Goal: Task Accomplishment & Management: Use online tool/utility

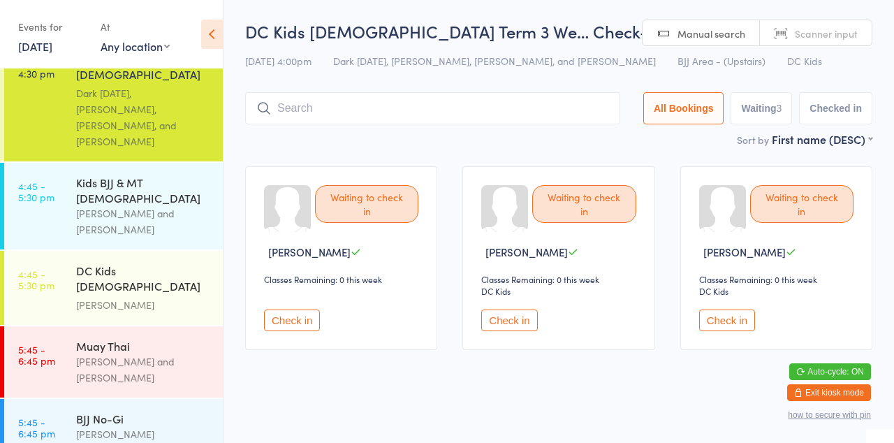
scroll to position [835, 0]
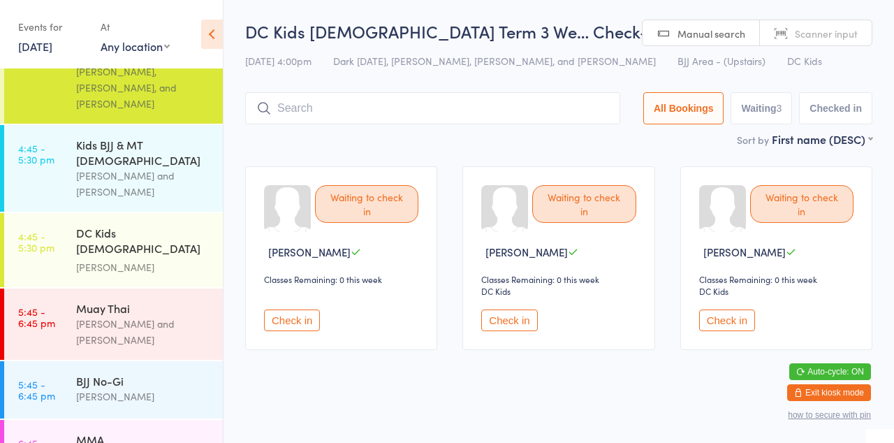
click at [138, 225] on div "DC Kids [DEMOGRAPHIC_DATA] Term 3 Week" at bounding box center [143, 242] width 135 height 34
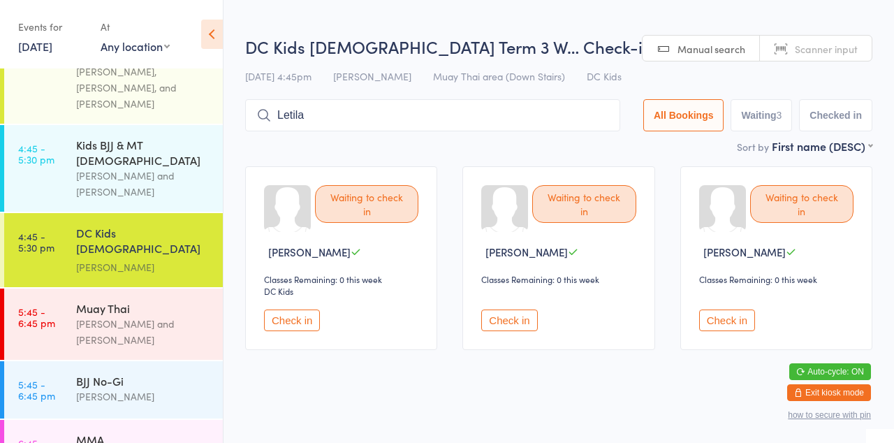
type input "Letila"
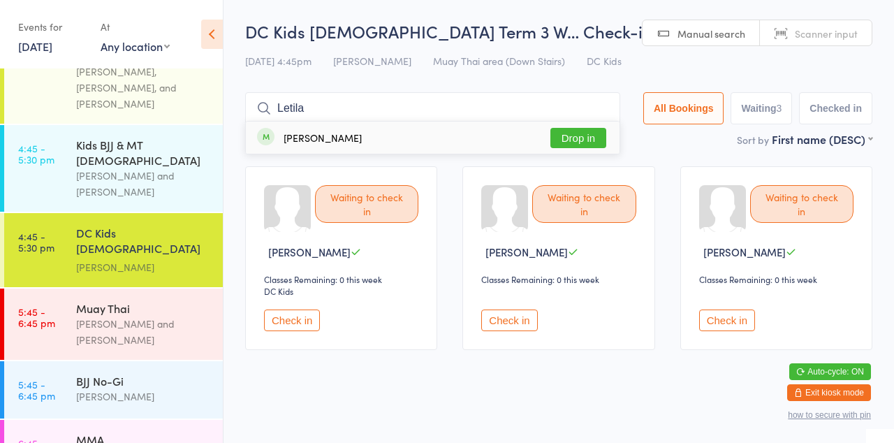
click at [576, 136] on button "Drop in" at bounding box center [578, 138] width 56 height 20
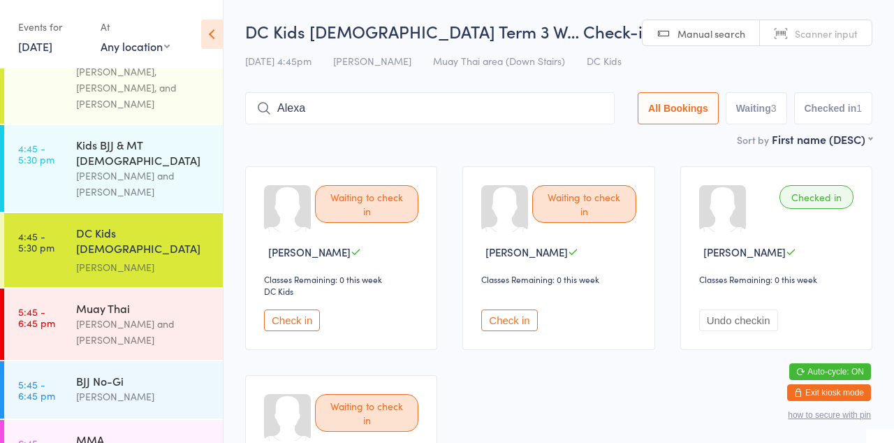
type input "Alexa"
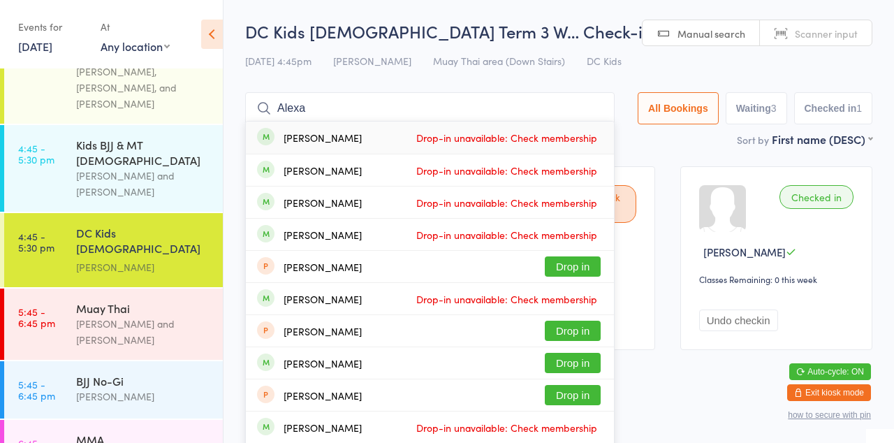
click at [596, 124] on div "[PERSON_NAME] Drop-in unavailable: Check membership" at bounding box center [430, 138] width 368 height 32
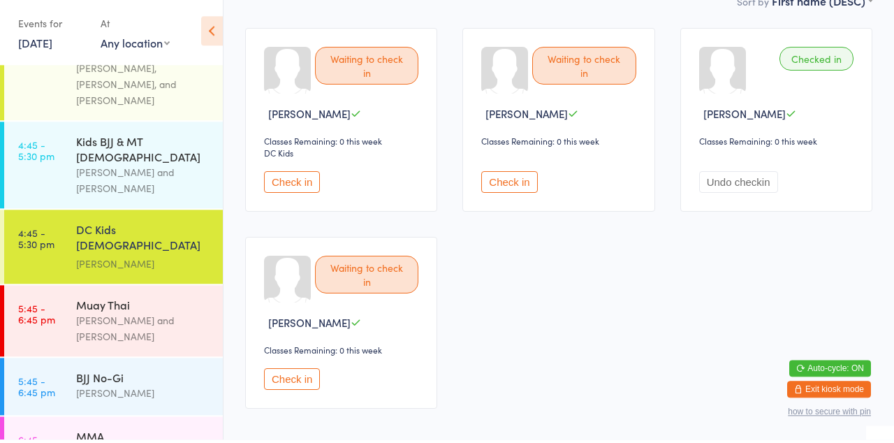
scroll to position [106, 0]
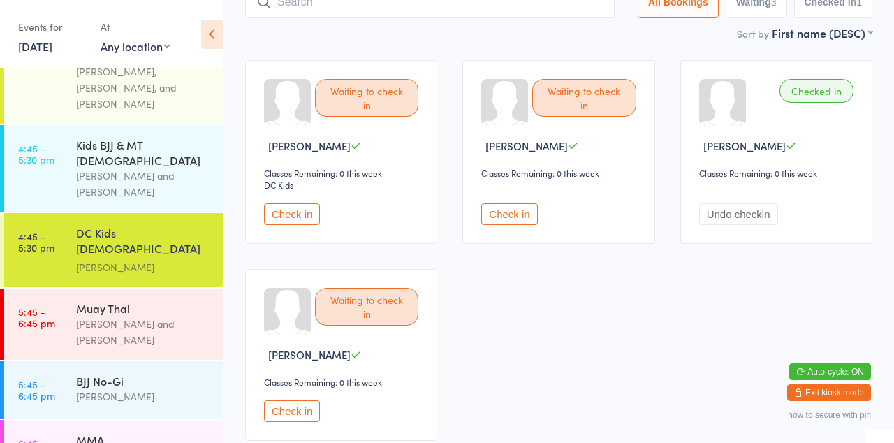
click at [515, 214] on button "Check in" at bounding box center [509, 214] width 56 height 22
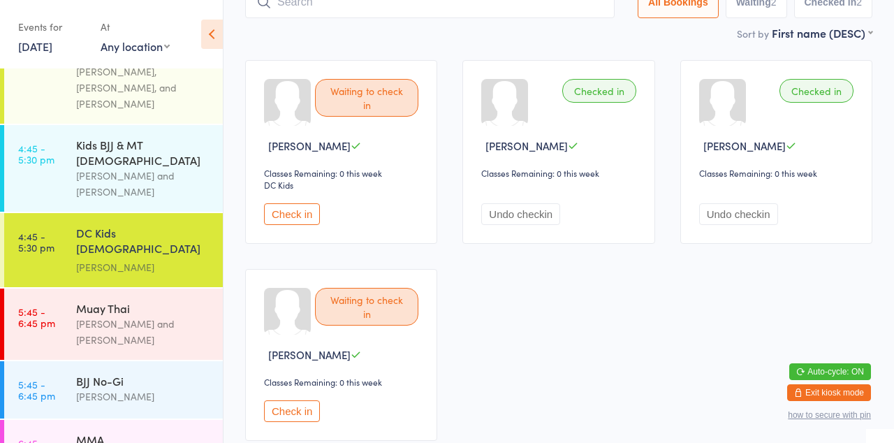
click at [459, 8] on input "search" at bounding box center [429, 2] width 369 height 32
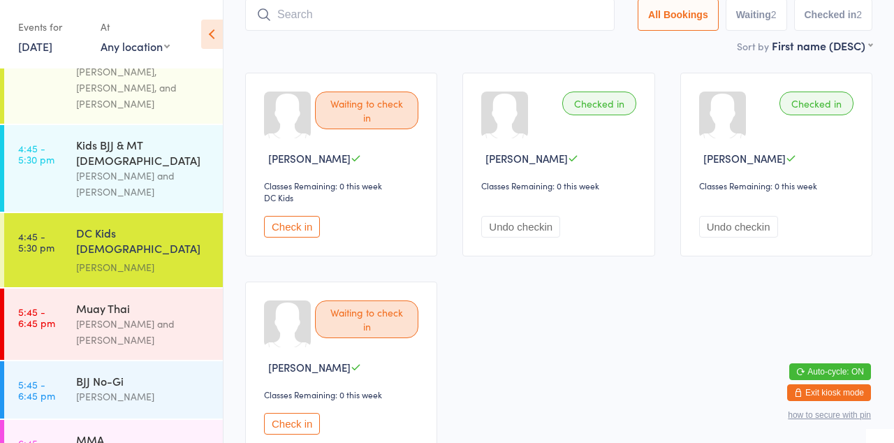
scroll to position [92, 0]
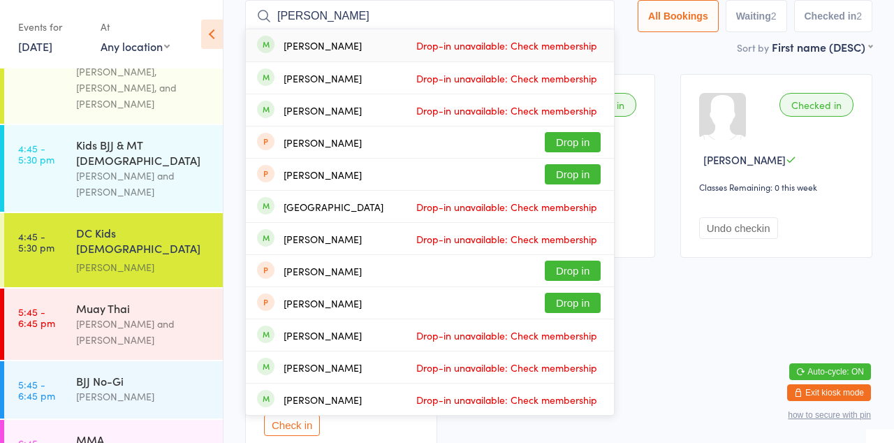
type input "[PERSON_NAME]"
click at [263, 82] on span at bounding box center [265, 76] width 17 height 17
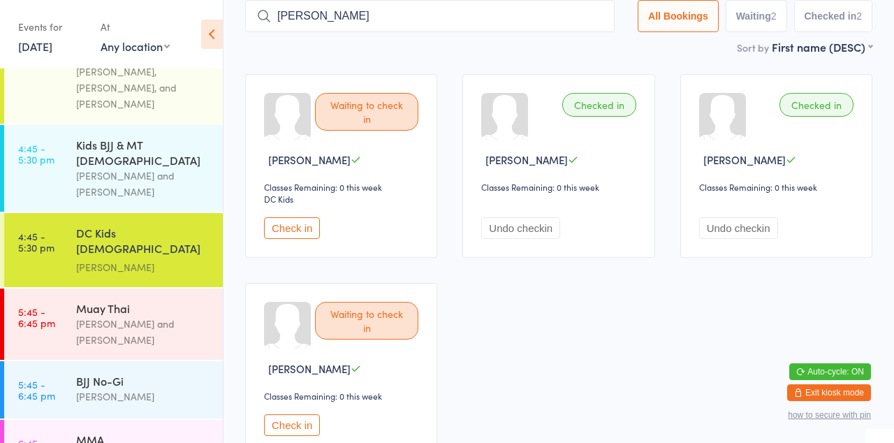
type input "[PERSON_NAME]"
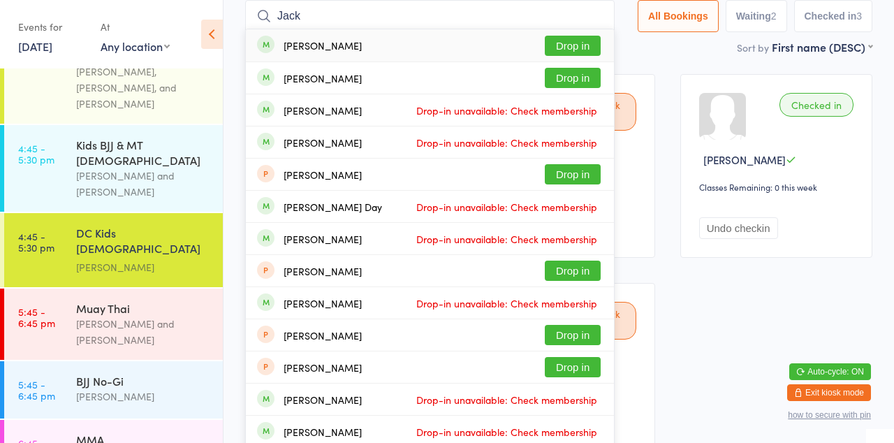
type input "Jack"
click at [573, 82] on button "Drop in" at bounding box center [573, 78] width 56 height 20
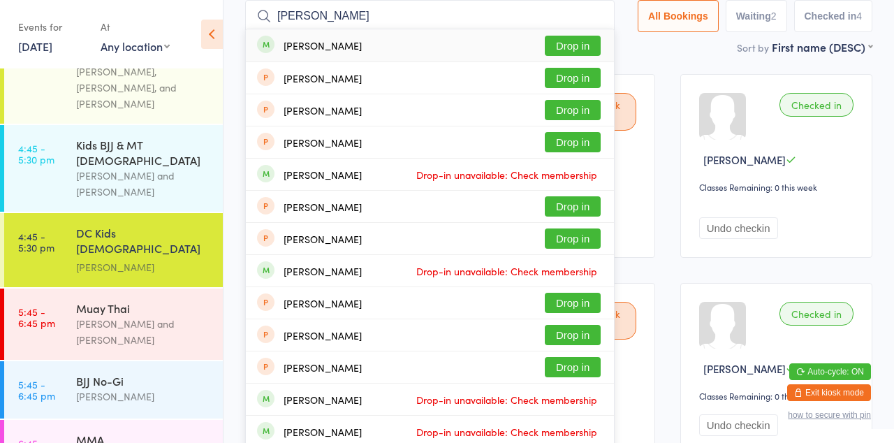
type input "[PERSON_NAME]"
click at [578, 51] on button "Drop in" at bounding box center [573, 46] width 56 height 20
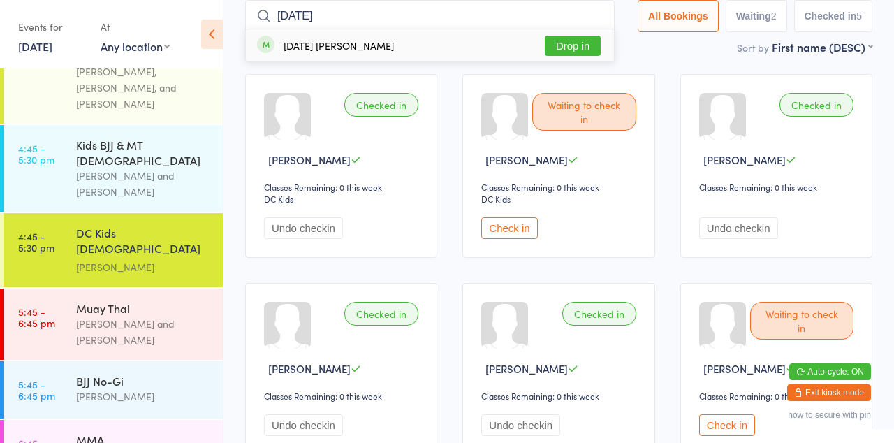
type input "[DATE]"
click at [574, 50] on button "Drop in" at bounding box center [573, 46] width 56 height 20
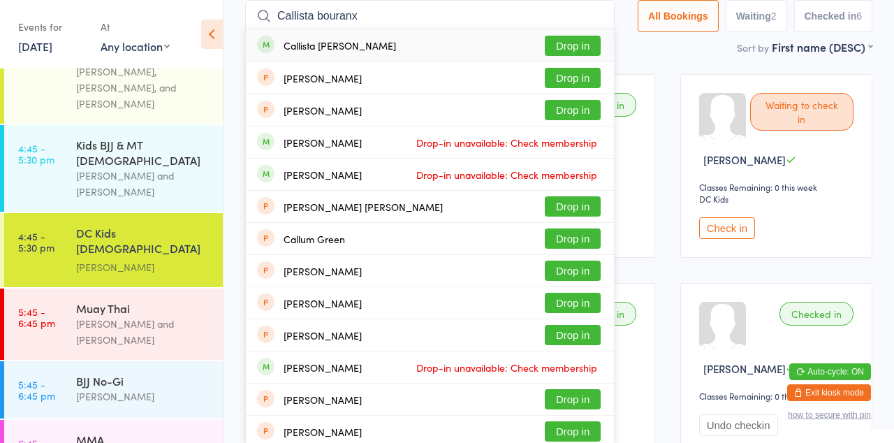
type input "Callista bouranx"
click at [571, 46] on button "Drop in" at bounding box center [573, 46] width 56 height 20
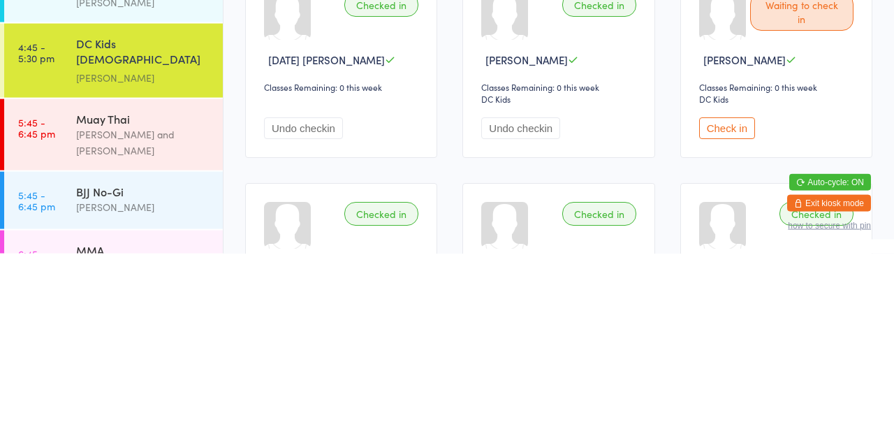
scroll to position [3, 0]
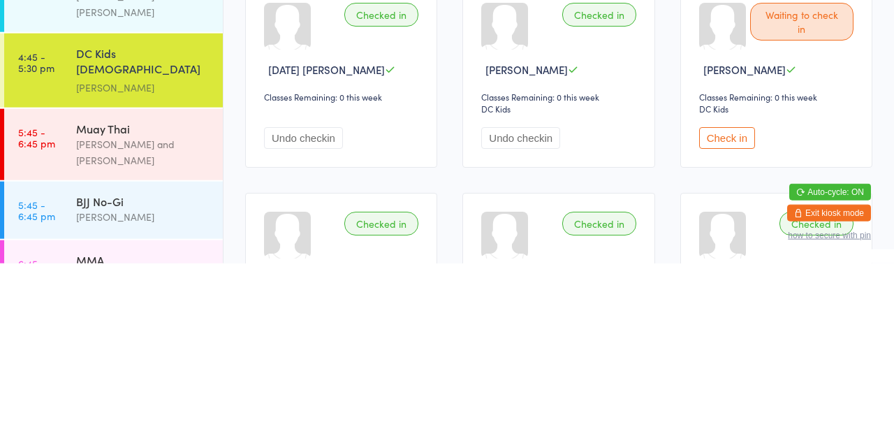
click at [735, 316] on button "Check in" at bounding box center [727, 318] width 56 height 22
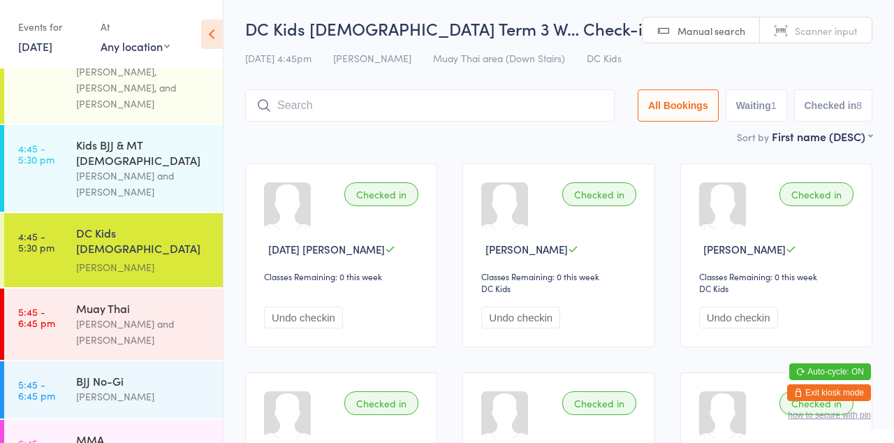
click at [416, 102] on input "search" at bounding box center [429, 105] width 369 height 32
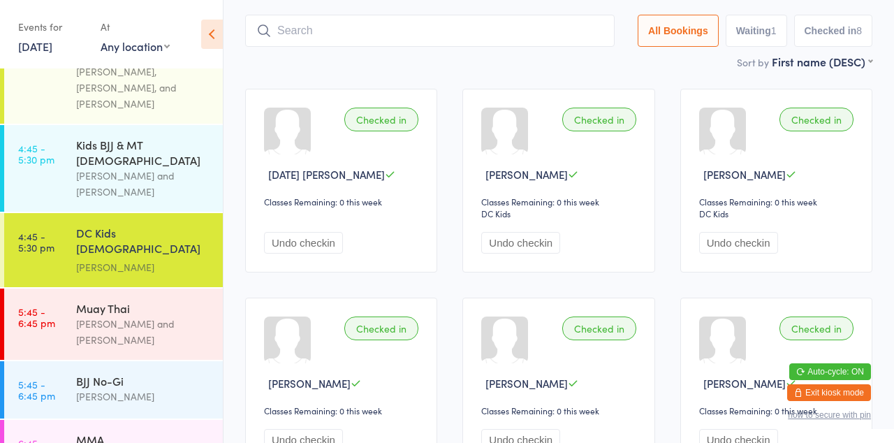
scroll to position [92, 0]
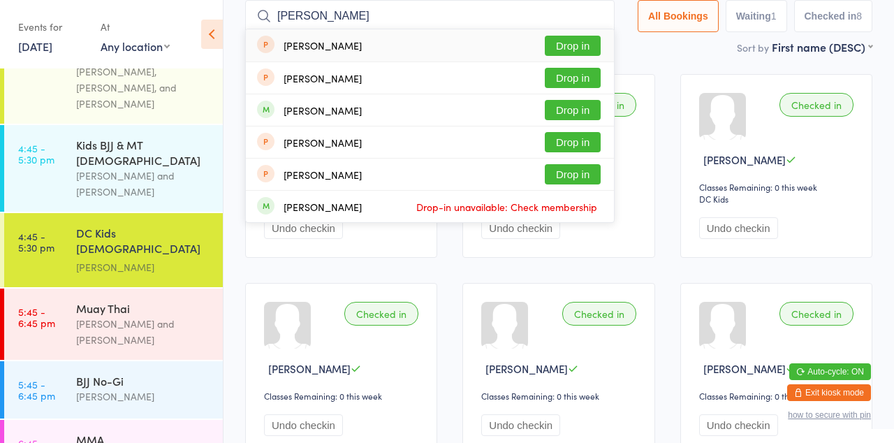
type input "[PERSON_NAME]"
click at [584, 105] on button "Drop in" at bounding box center [573, 110] width 56 height 20
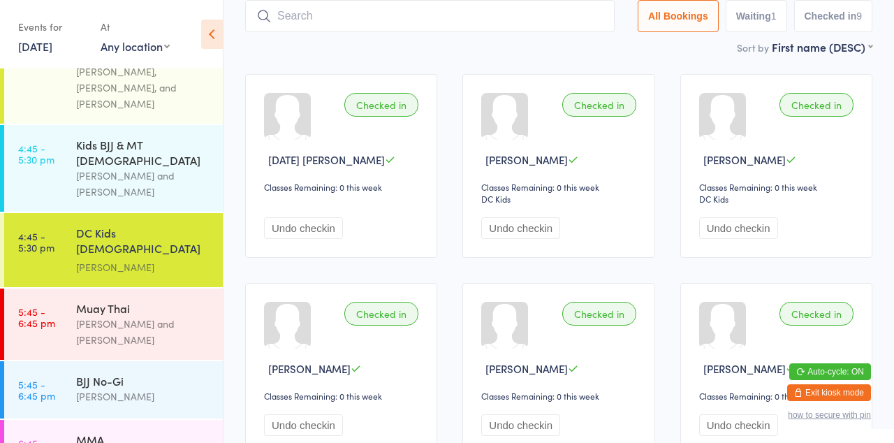
click at [446, 61] on main "DC Kids [DEMOGRAPHIC_DATA] Term 3 W… Check-in [DATE] 4:45pm [PERSON_NAME] Muay …" at bounding box center [558, 394] width 627 height 934
click at [120, 300] on div "Muay Thai" at bounding box center [143, 307] width 135 height 15
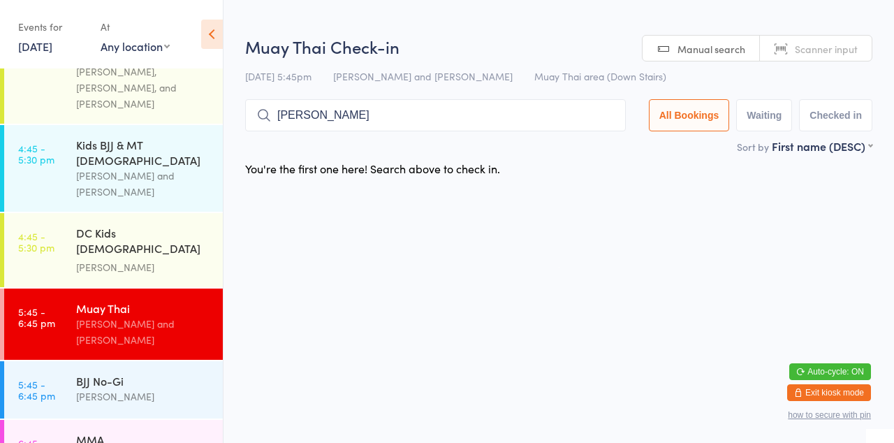
type input "[PERSON_NAME]"
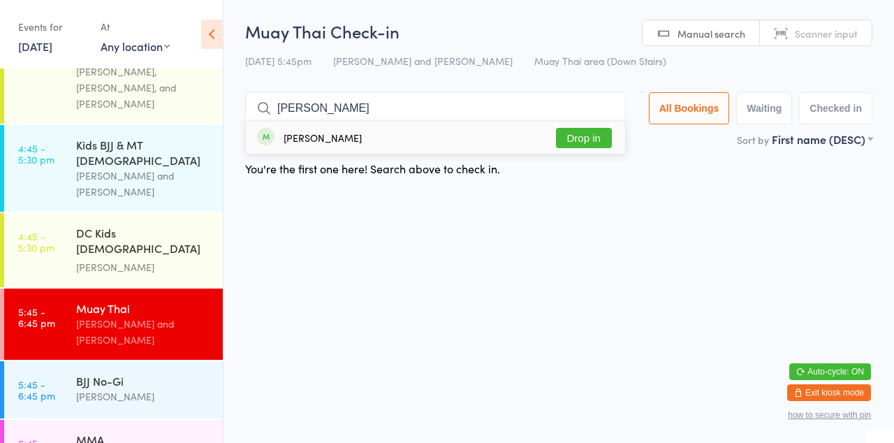
click at [596, 143] on button "Drop in" at bounding box center [584, 138] width 56 height 20
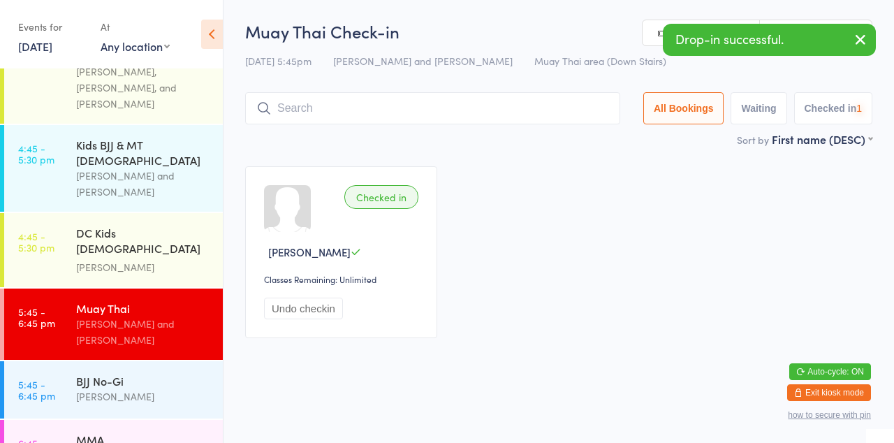
click at [610, 147] on div "Sort by First name (DESC) First name (ASC) First name (DESC) Last name (ASC) La…" at bounding box center [558, 138] width 627 height 15
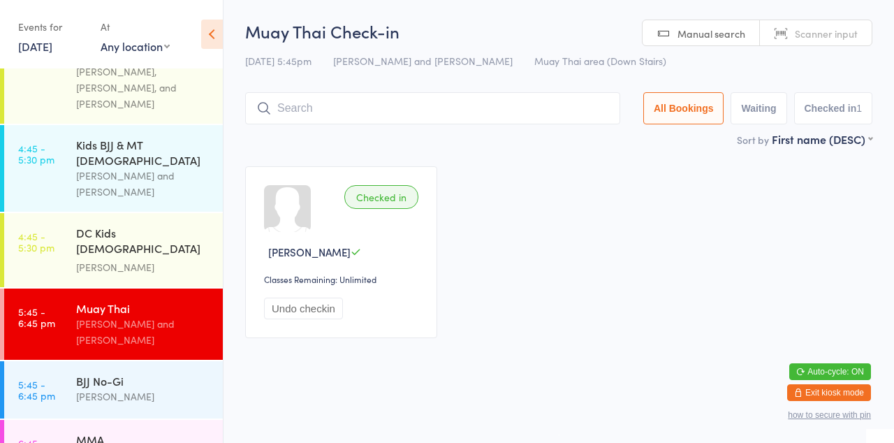
click at [300, 115] on input "search" at bounding box center [432, 108] width 375 height 32
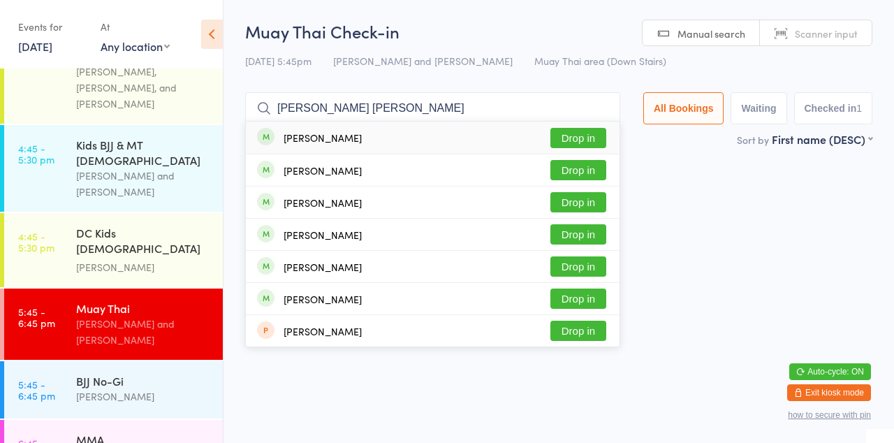
type input "[PERSON_NAME] [PERSON_NAME]"
click at [603, 140] on button "Drop in" at bounding box center [578, 138] width 56 height 20
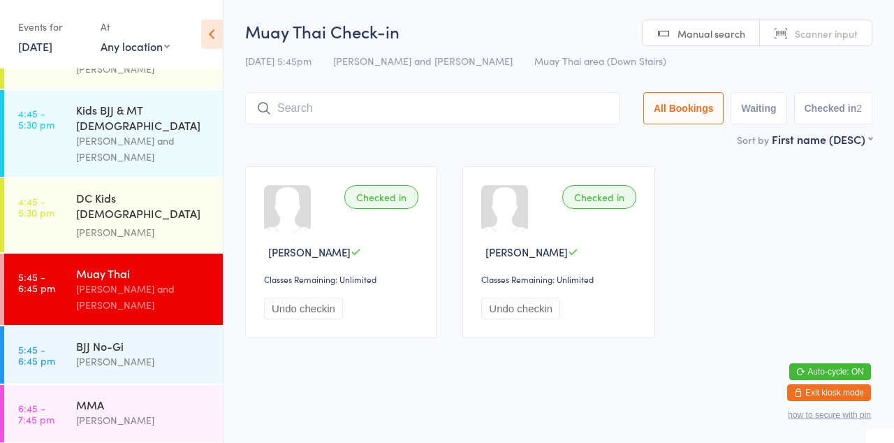
scroll to position [901, 0]
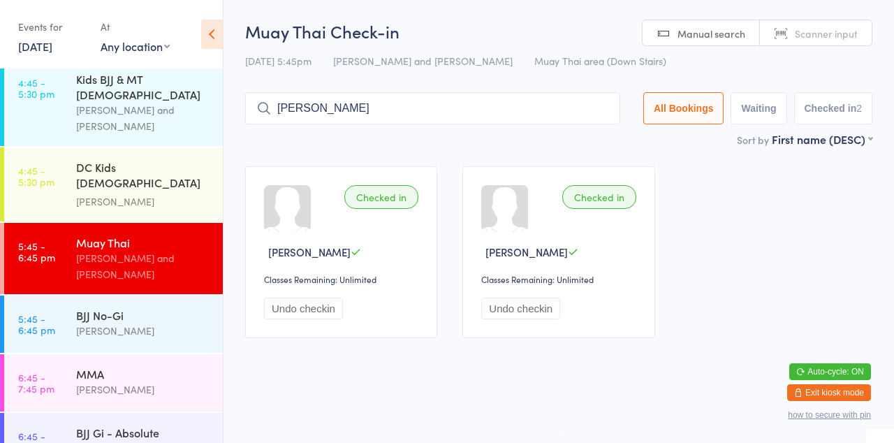
type input "[PERSON_NAME]"
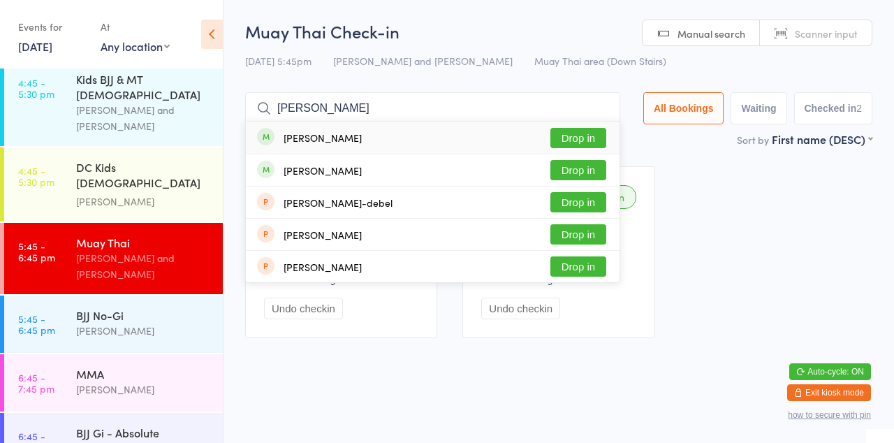
click at [593, 133] on button "Drop in" at bounding box center [578, 138] width 56 height 20
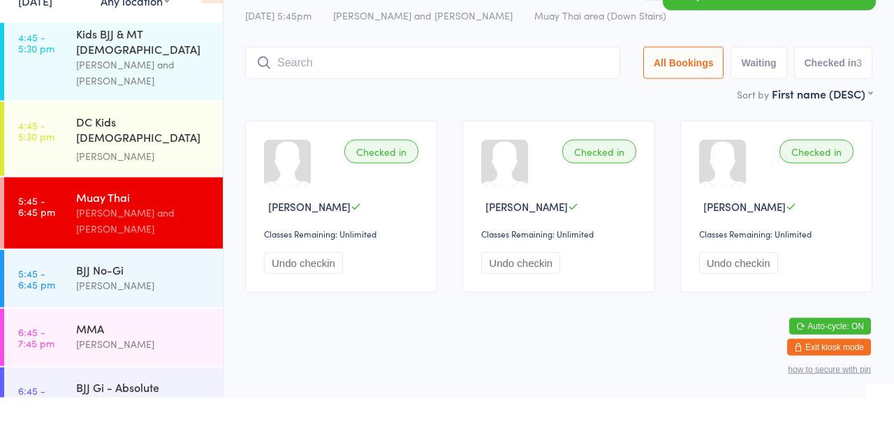
scroll to position [835, 0]
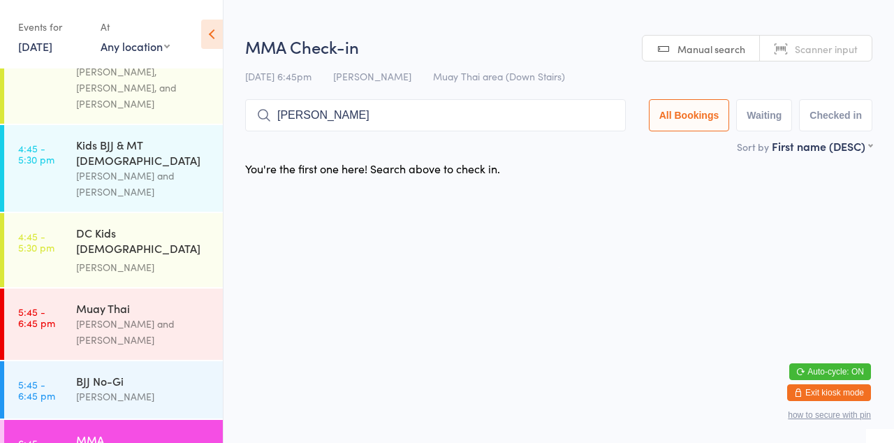
type input "[PERSON_NAME]"
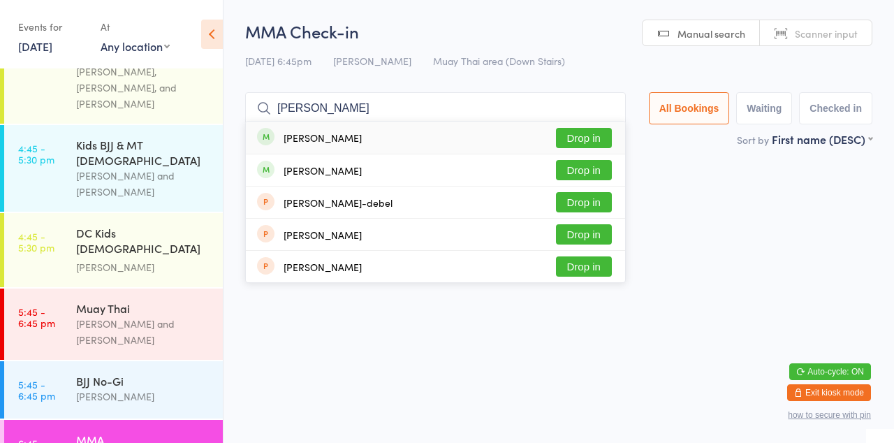
click at [594, 140] on button "Drop in" at bounding box center [584, 138] width 56 height 20
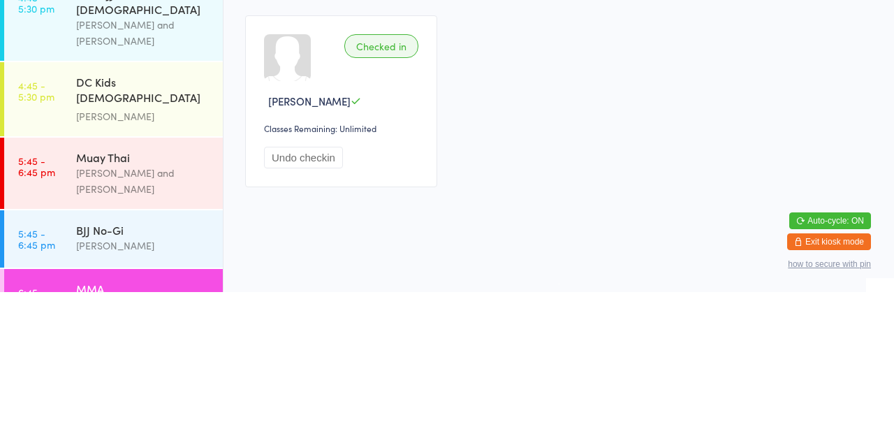
click at [123, 316] on div "[PERSON_NAME] and [PERSON_NAME]" at bounding box center [143, 332] width 135 height 32
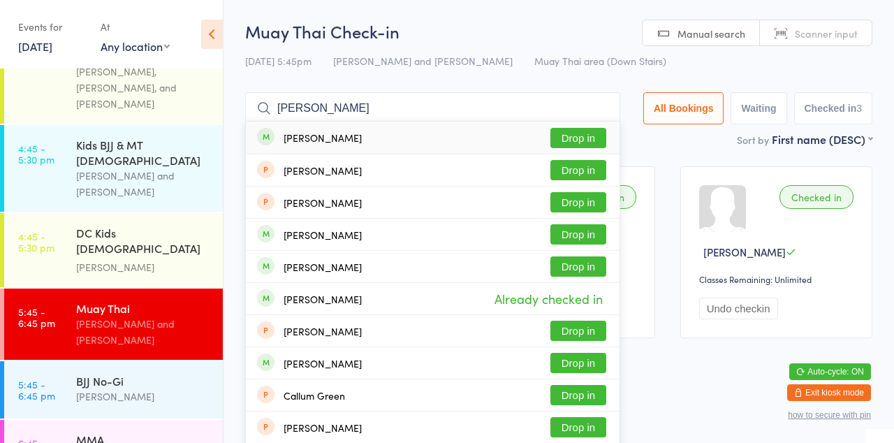
type input "[PERSON_NAME]"
click at [590, 138] on button "Drop in" at bounding box center [578, 138] width 56 height 20
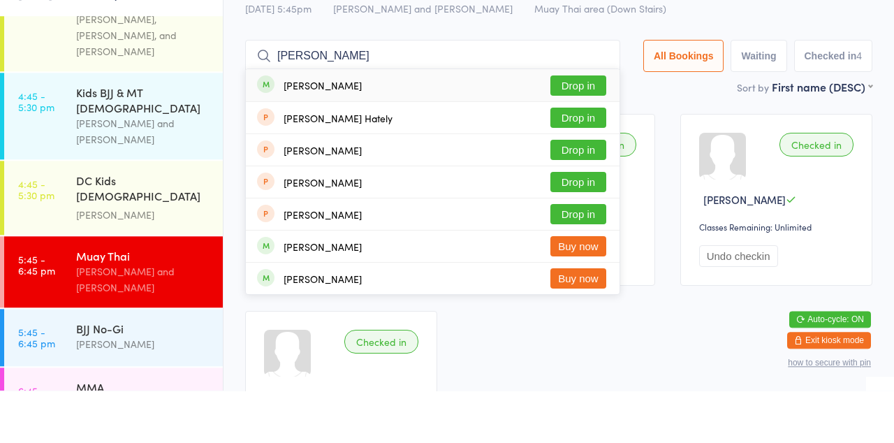
type input "[PERSON_NAME]"
click at [585, 156] on div "[PERSON_NAME] Hately Drop in" at bounding box center [433, 169] width 374 height 31
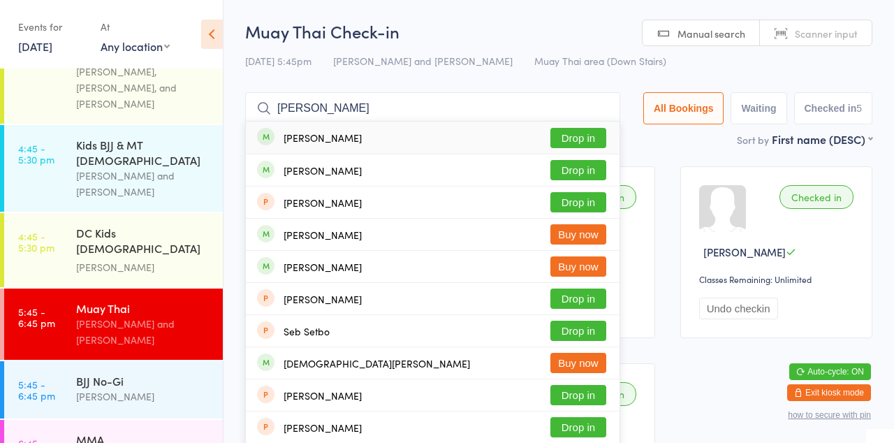
type input "[PERSON_NAME]"
click at [596, 142] on button "Drop in" at bounding box center [578, 138] width 56 height 20
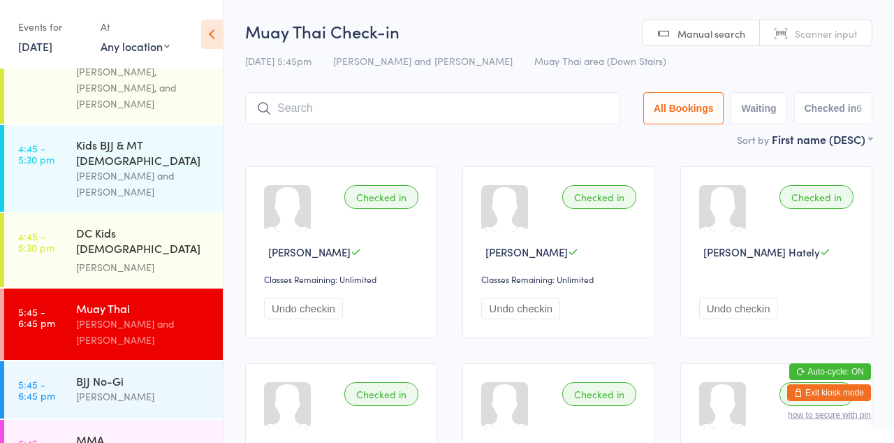
click at [371, 115] on input "search" at bounding box center [432, 108] width 375 height 32
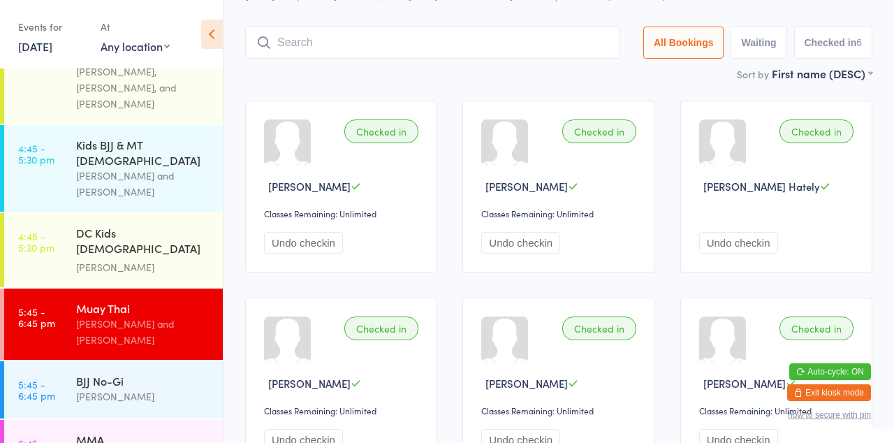
scroll to position [92, 0]
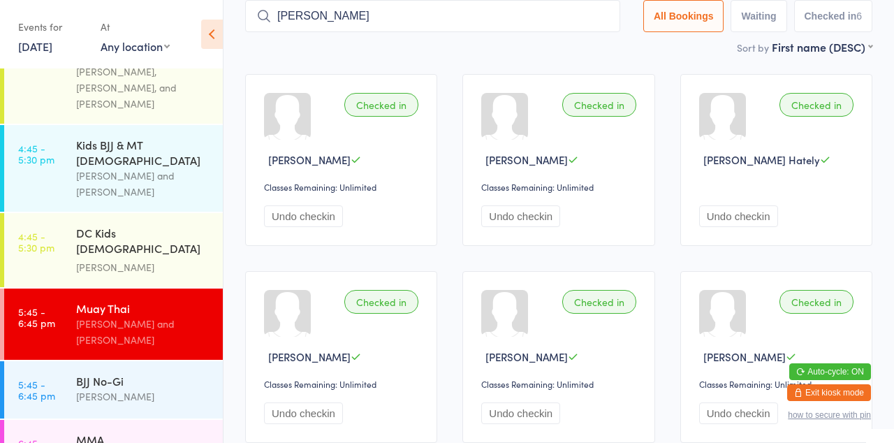
type input "[PERSON_NAME]"
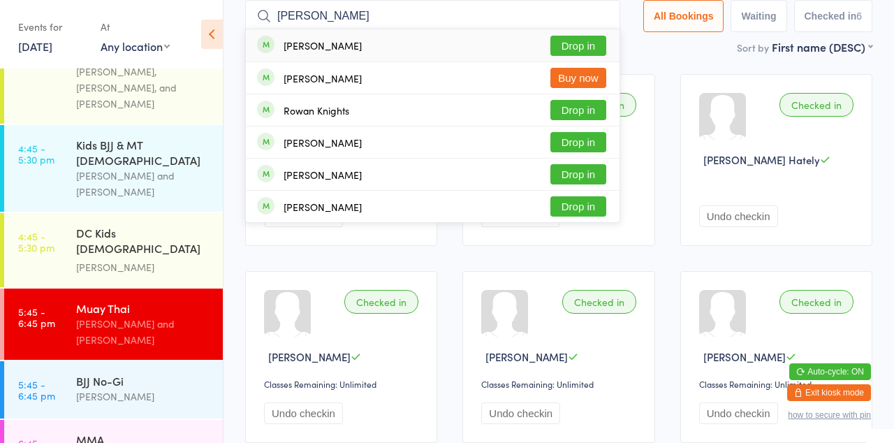
click at [582, 49] on button "Drop in" at bounding box center [578, 46] width 56 height 20
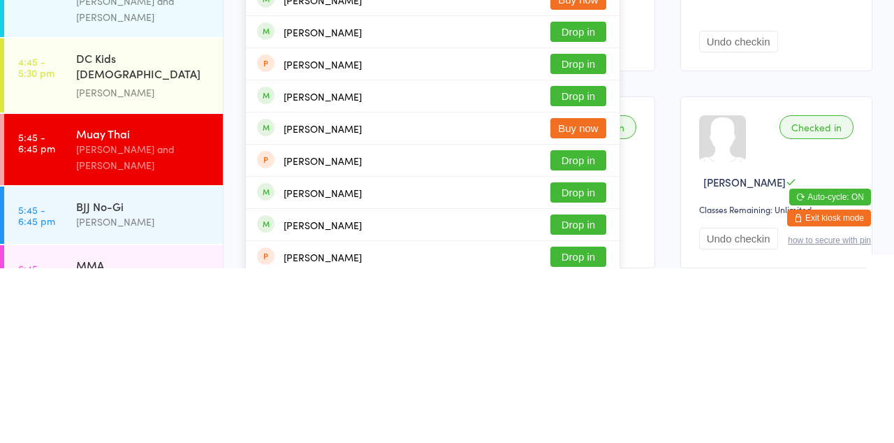
type input "[PERSON_NAME]"
click at [597, 402] on button "Drop in" at bounding box center [578, 399] width 56 height 20
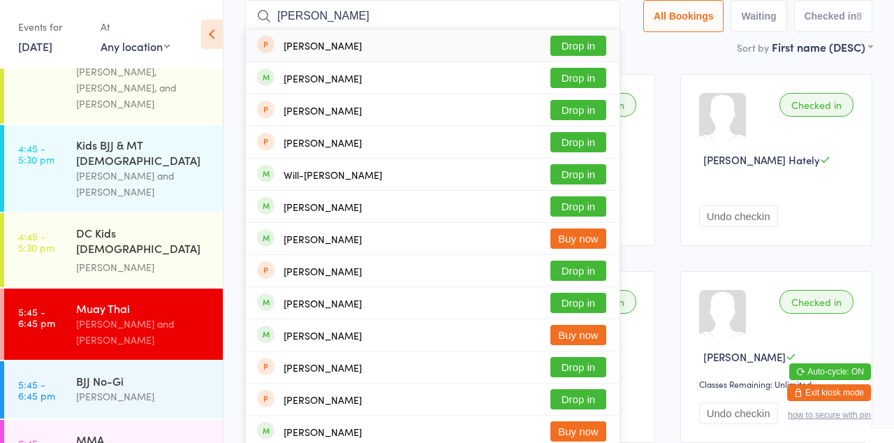
type input "[PERSON_NAME]"
click at [591, 175] on button "Drop in" at bounding box center [578, 174] width 56 height 20
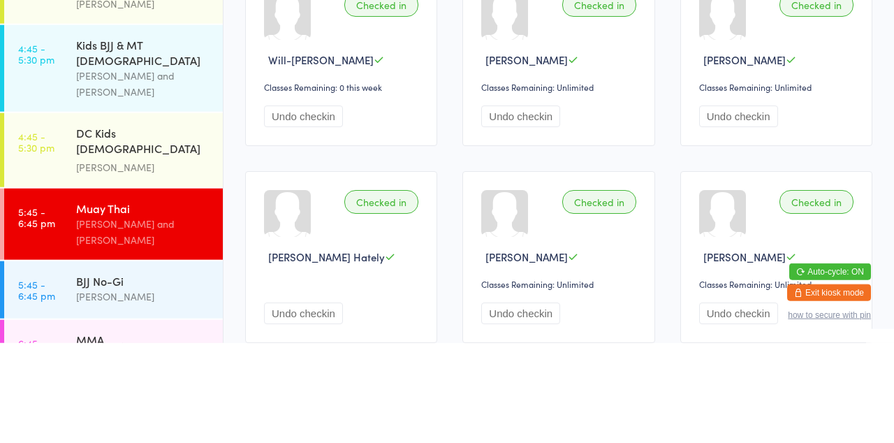
click at [71, 295] on link "5:45 - 6:45 pm Muay Thai [PERSON_NAME] and [PERSON_NAME]" at bounding box center [113, 323] width 219 height 71
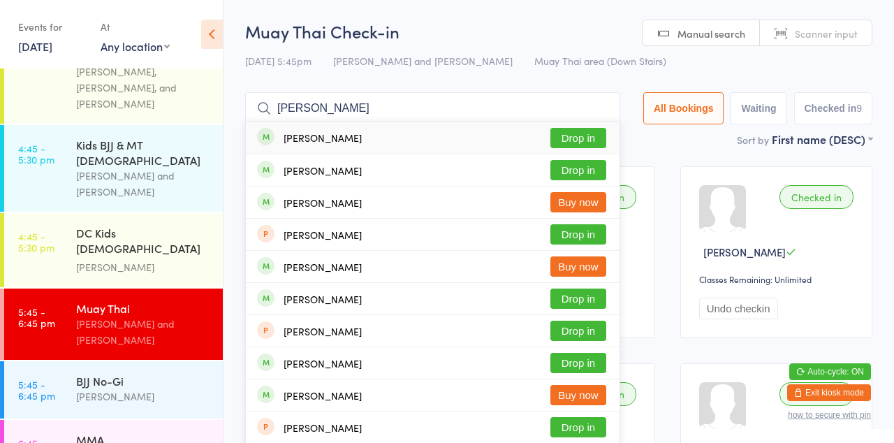
type input "[PERSON_NAME]"
click at [592, 175] on button "Drop in" at bounding box center [578, 170] width 56 height 20
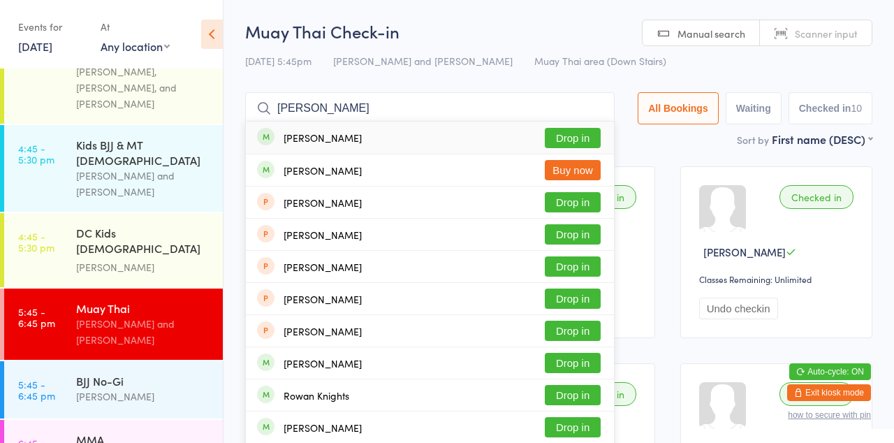
type input "[PERSON_NAME]"
click at [577, 155] on div "[PERSON_NAME] now" at bounding box center [430, 169] width 368 height 31
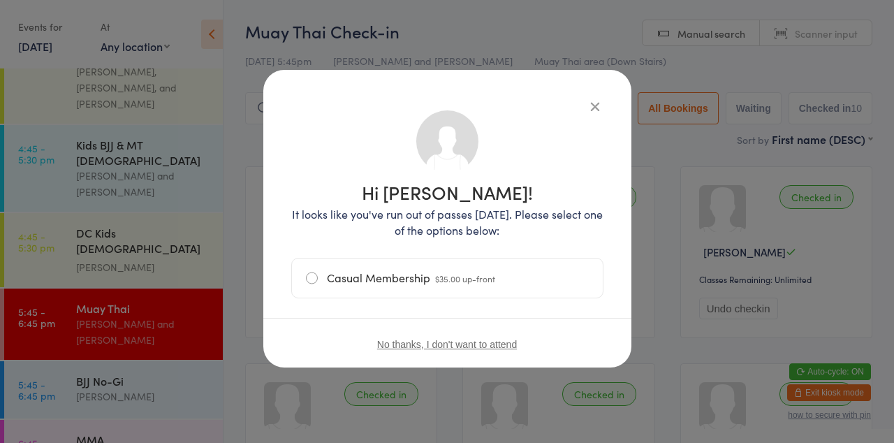
click at [595, 122] on div "Hi [PERSON_NAME]! It looks like you've run out of passes [DATE]. Please select …" at bounding box center [447, 240] width 312 height 284
click at [594, 110] on icon "button" at bounding box center [594, 105] width 15 height 15
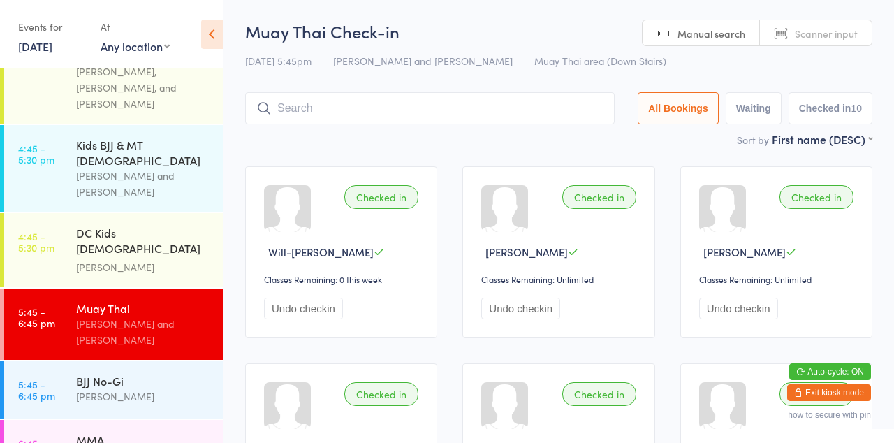
click at [331, 123] on input "search" at bounding box center [429, 108] width 369 height 32
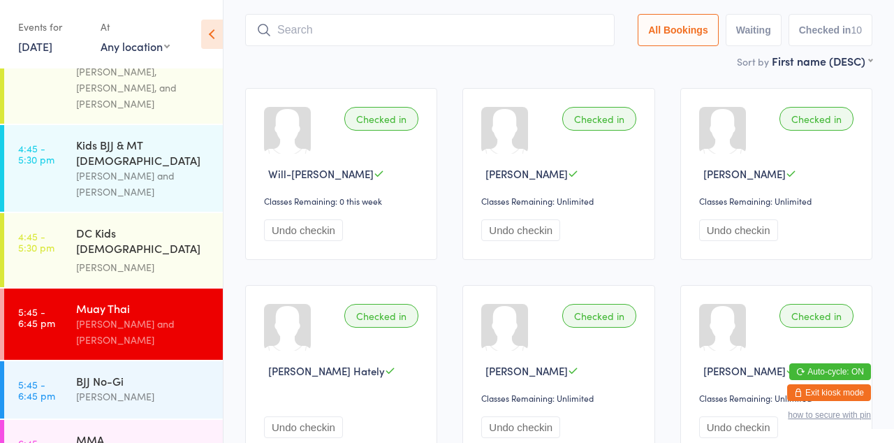
scroll to position [92, 0]
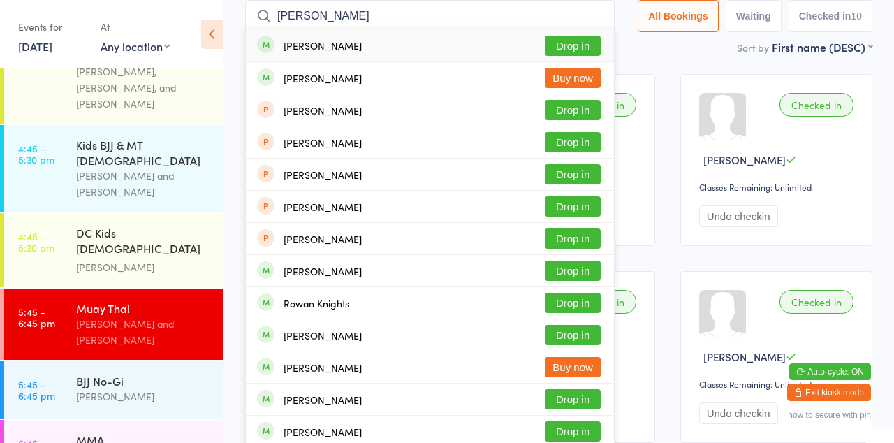
type input "[PERSON_NAME]"
click at [573, 50] on button "Drop in" at bounding box center [573, 46] width 56 height 20
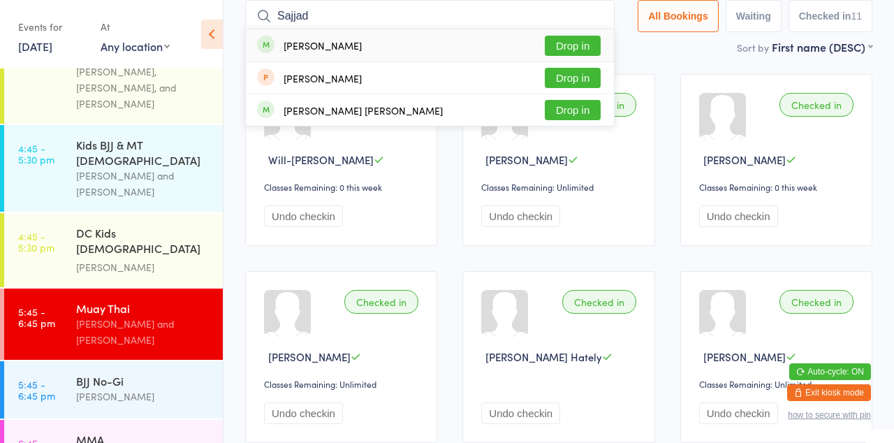
type input "Sajjad"
click at [591, 47] on button "Drop in" at bounding box center [573, 46] width 56 height 20
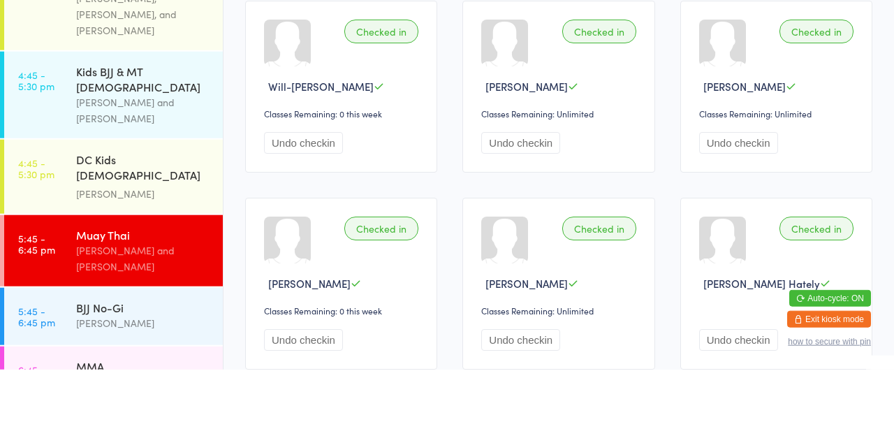
scroll to position [0, 0]
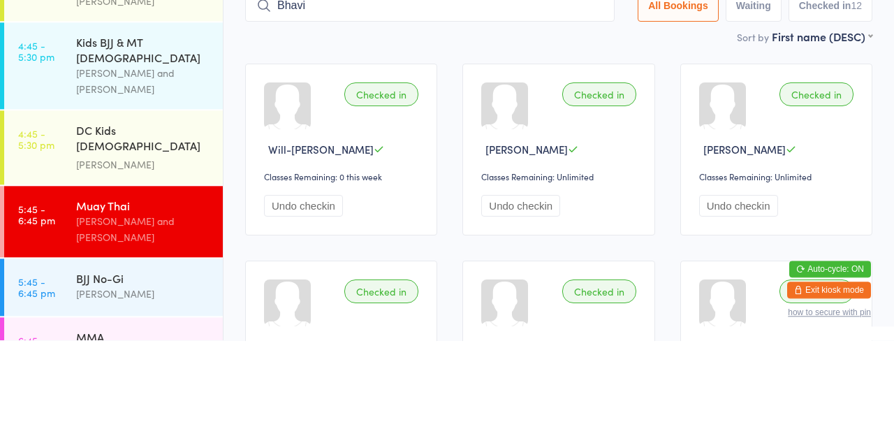
type input "Bhavi"
click at [587, 141] on button "Drop in" at bounding box center [573, 138] width 56 height 20
